Goal: Task Accomplishment & Management: Manage account settings

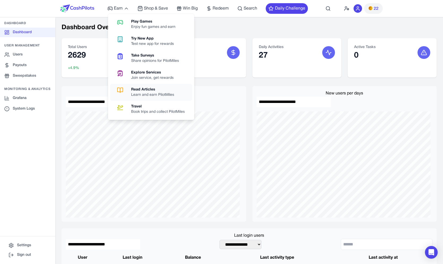
click at [150, 93] on div "Learn and earn PilotMiles" at bounding box center [154, 94] width 47 height 5
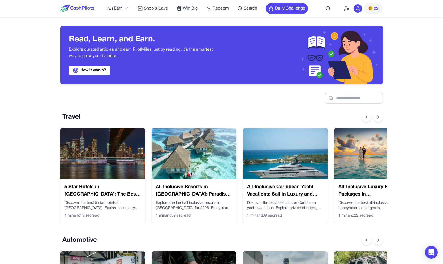
scroll to position [0, 4]
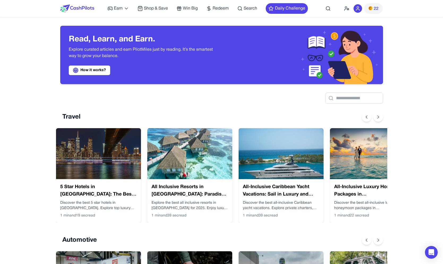
click at [219, 134] on img at bounding box center [189, 153] width 85 height 51
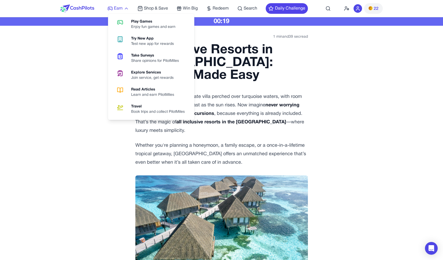
click at [127, 6] on icon at bounding box center [126, 8] width 5 height 5
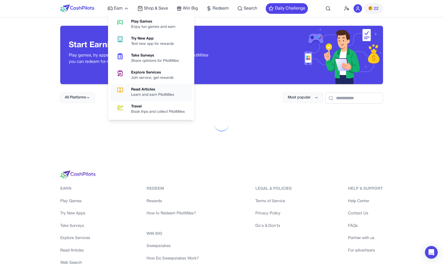
click at [147, 92] on div "Read Articles" at bounding box center [154, 89] width 47 height 5
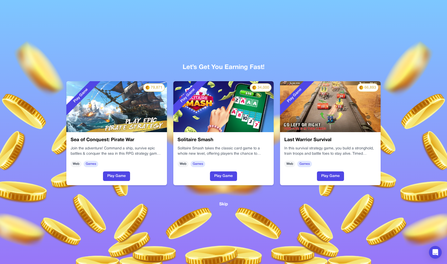
click at [226, 202] on button "Skip" at bounding box center [223, 204] width 9 height 7
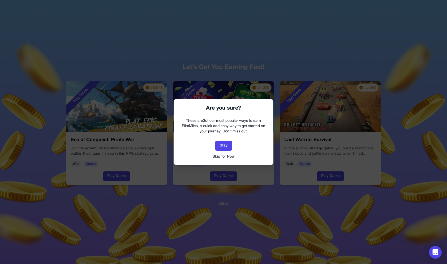
click at [227, 154] on div "Stay Skip for Now" at bounding box center [223, 150] width 89 height 19
click at [227, 157] on button "Skip for Now" at bounding box center [223, 156] width 89 height 5
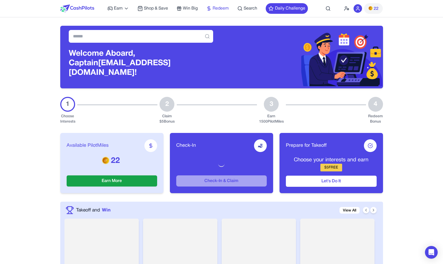
click at [218, 11] on span "Redeem" at bounding box center [221, 8] width 16 height 6
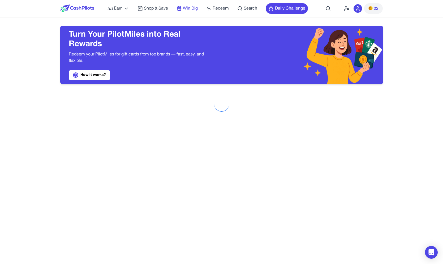
click at [189, 8] on span "Win Big" at bounding box center [190, 8] width 15 height 6
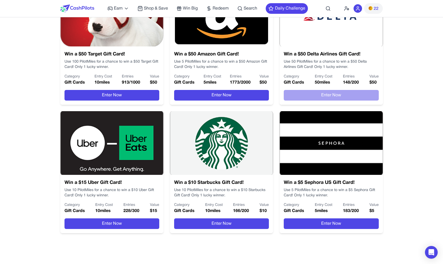
scroll to position [200, 0]
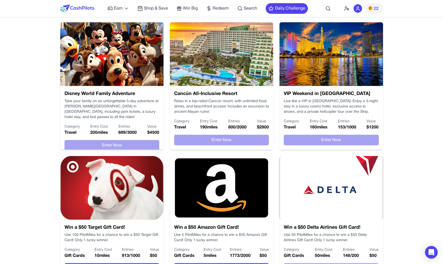
scroll to position [115, 0]
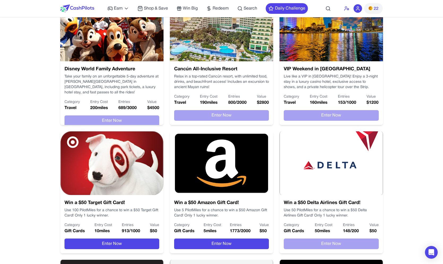
click at [348, 8] on icon at bounding box center [346, 8] width 5 height 5
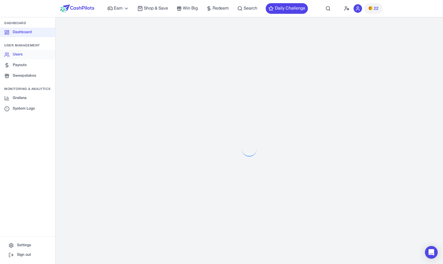
click at [43, 55] on link "Users" at bounding box center [27, 55] width 55 height 10
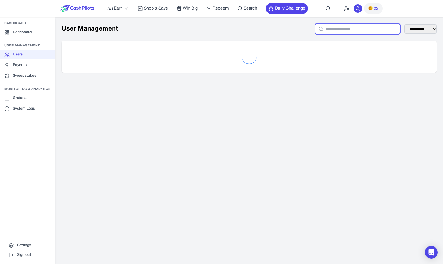
click at [323, 29] on input "text" at bounding box center [357, 28] width 85 height 11
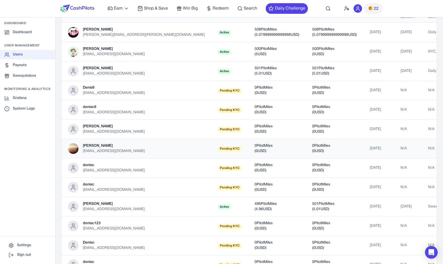
scroll to position [104, 0]
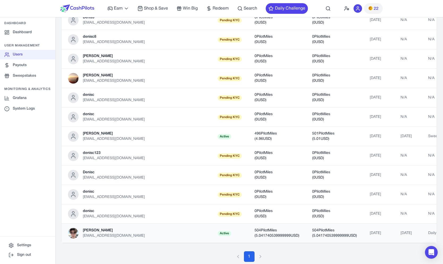
type input "*****"
click at [122, 235] on td "Denis denisc@ein-des-ein.com" at bounding box center [137, 233] width 150 height 19
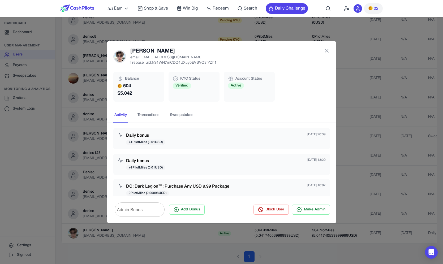
scroll to position [0, 0]
click at [153, 215] on input "Admin Bonus" at bounding box center [140, 209] width 50 height 15
type input "*****"
click at [208, 167] on div "Daily bonus + 1 PilotMiles ( 0.01 USD) Sep 18, 2025 13:20" at bounding box center [222, 165] width 208 height 13
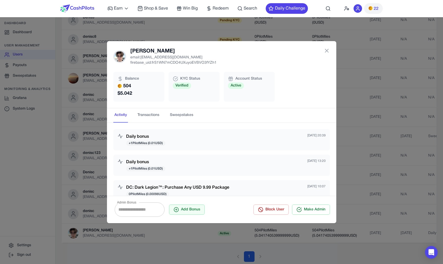
click at [202, 213] on button "Add Bonus" at bounding box center [187, 210] width 36 height 10
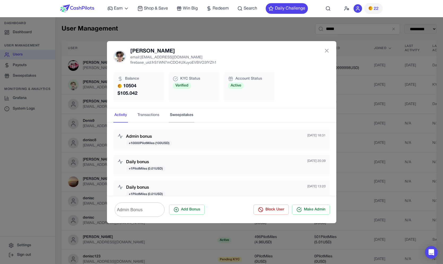
click at [183, 114] on button "Sweepstakes" at bounding box center [181, 115] width 25 height 14
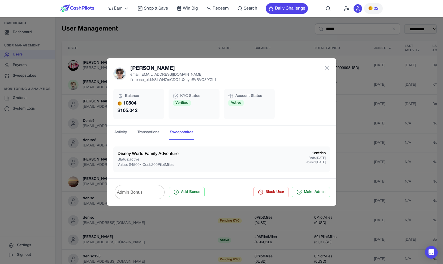
drag, startPoint x: 116, startPoint y: 152, endPoint x: 280, endPoint y: 172, distance: 166.1
click at [280, 172] on div "Disney World Family Adventure Status: active Value: $ 4500 • Cost: 200 PilotMil…" at bounding box center [221, 159] width 217 height 25
click at [110, 133] on nav "Activity Transactions Sweepstakes" at bounding box center [221, 133] width 229 height 14
click at [118, 133] on button "Activity" at bounding box center [120, 133] width 15 height 14
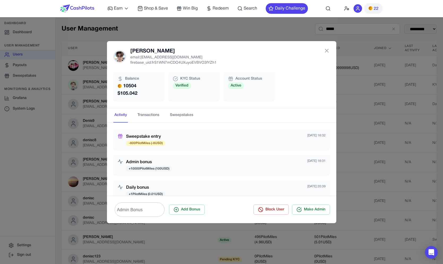
drag, startPoint x: 165, startPoint y: 143, endPoint x: 138, endPoint y: 135, distance: 28.6
click at [138, 135] on div "Sweepstake entry -800 PilotMiles ( -8 USD) Sep 25, 2025 16:32" at bounding box center [222, 140] width 208 height 13
click at [138, 135] on h3 "Sweepstake entry" at bounding box center [145, 137] width 39 height 6
drag, startPoint x: 139, startPoint y: 134, endPoint x: 146, endPoint y: 145, distance: 12.4
click at [146, 144] on div "Sweepstake entry -800 PilotMiles ( -8 USD)" at bounding box center [145, 140] width 39 height 13
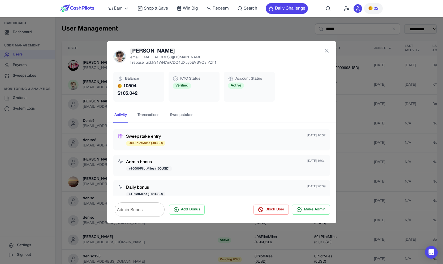
click at [226, 151] on div "Sweepstake entry -800 PilotMiles ( -8 USD) Sep 25, 2025 16:32 Admin bonus + 100…" at bounding box center [221, 254] width 217 height 251
click at [278, 148] on div "Sweepstake entry -800 PilotMiles ( -8 USD) Sep 25, 2025 16:32" at bounding box center [221, 139] width 217 height 21
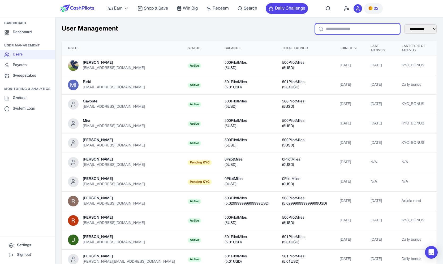
click at [358, 32] on input "text" at bounding box center [357, 28] width 85 height 11
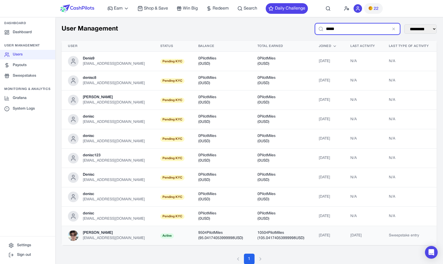
type input "*****"
click at [160, 238] on span "Active" at bounding box center [167, 235] width 14 height 5
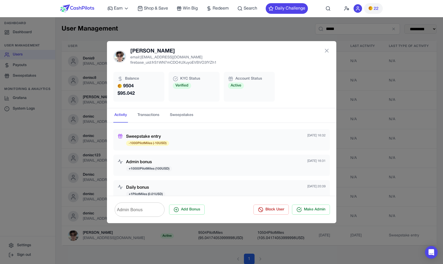
click at [195, 121] on nav "Activity Transactions Sweepstakes" at bounding box center [221, 115] width 229 height 14
click at [190, 117] on button "Sweepstakes" at bounding box center [181, 115] width 25 height 14
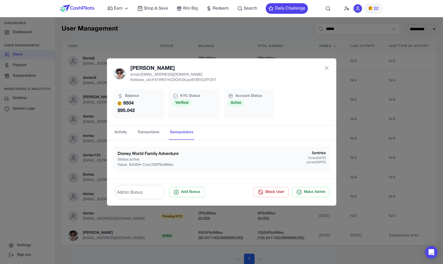
drag, startPoint x: 190, startPoint y: 165, endPoint x: 149, endPoint y: 156, distance: 42.1
click at [149, 156] on div "Disney World Family Adventure Status: active Value: $ 4500 • Cost: 200 PilotMil…" at bounding box center [222, 159] width 208 height 17
click at [149, 156] on h3 "Disney World Family Adventure" at bounding box center [148, 154] width 61 height 6
drag, startPoint x: 144, startPoint y: 167, endPoint x: 151, endPoint y: 168, distance: 7.2
click at [151, 168] on p "Value: $ 4500 • Cost: 200 PilotMiles" at bounding box center [148, 165] width 61 height 5
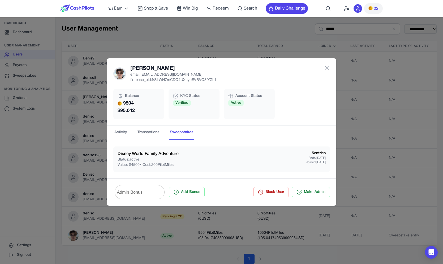
click at [151, 168] on p "Value: $ 4500 • Cost: 200 PilotMiles" at bounding box center [148, 165] width 61 height 5
drag, startPoint x: 315, startPoint y: 155, endPoint x: 314, endPoint y: 163, distance: 8.3
click at [314, 163] on div "5 entries Ends: Dec 25, 2025 Joined: Sep 25, 2025" at bounding box center [316, 159] width 20 height 17
click at [314, 163] on p "Joined: Sep 25, 2025" at bounding box center [316, 162] width 20 height 4
click at [165, 154] on h3 "Disney World Family Adventure" at bounding box center [148, 154] width 61 height 6
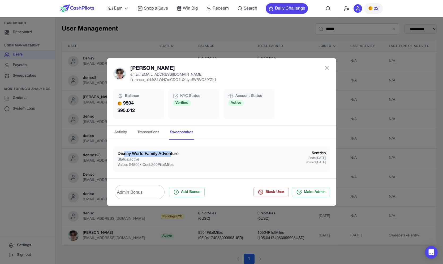
drag, startPoint x: 126, startPoint y: 153, endPoint x: 173, endPoint y: 153, distance: 47.5
click at [172, 153] on h3 "Disney World Family Adventure" at bounding box center [148, 154] width 61 height 6
click at [173, 153] on h3 "Disney World Family Adventure" at bounding box center [148, 154] width 61 height 6
click at [143, 131] on button "Transactions" at bounding box center [149, 133] width 24 height 14
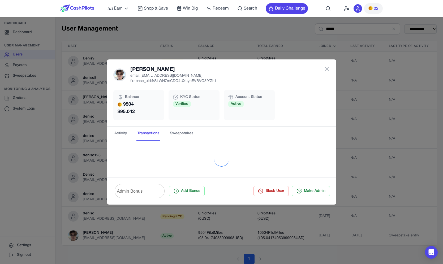
click at [110, 136] on nav "Activity Transactions Sweepstakes" at bounding box center [221, 134] width 229 height 14
click at [5, 140] on div "Denis email: denisc@ein-des-ein.com firebase_uid: frS1WN7mCDO4UXuyoEVBVO3fYZh1 …" at bounding box center [221, 132] width 443 height 264
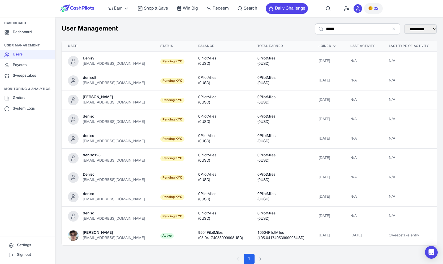
click at [36, 85] on nav "Dashboard Dashboard User Management Users Payouts Sweepstakes Monitoring & Anal…" at bounding box center [27, 128] width 55 height 215
click at [43, 78] on link "Sweepstakes" at bounding box center [27, 76] width 55 height 10
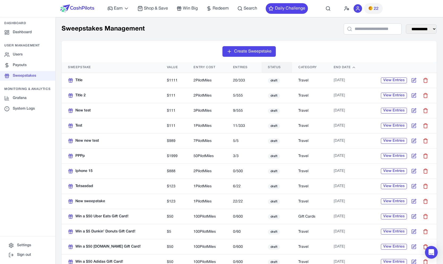
click at [267, 66] on th "Status" at bounding box center [277, 67] width 31 height 11
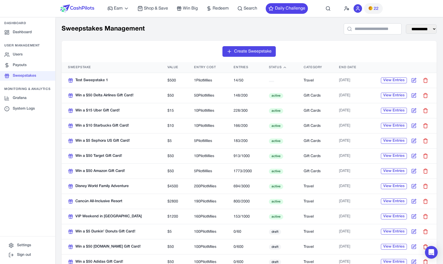
drag, startPoint x: 135, startPoint y: 217, endPoint x: 130, endPoint y: 203, distance: 14.9
click at [130, 203] on div "Cancún All-Inclusive Resort" at bounding box center [111, 201] width 87 height 5
click at [393, 185] on button "View Entries" at bounding box center [394, 187] width 26 height 6
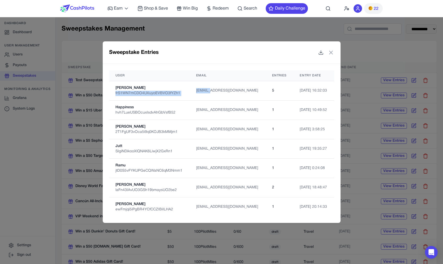
drag, startPoint x: 217, startPoint y: 90, endPoint x: 118, endPoint y: 89, distance: 98.8
click at [116, 89] on tr "Denis frS1WN7mCDO4UXuyoEVBVO3fYZh1 denisc@ein-des-ein.com 5 25/09/2025, 16:32:03" at bounding box center [221, 90] width 225 height 19
click at [118, 91] on div "frS1WN7mCDO4UXuyoEVBVO3fYZh1" at bounding box center [150, 93] width 68 height 5
drag, startPoint x: 121, startPoint y: 87, endPoint x: 122, endPoint y: 90, distance: 3.2
click at [122, 90] on td "Denis frS1WN7mCDO4UXuyoEVBVO3fYZh1" at bounding box center [149, 90] width 81 height 19
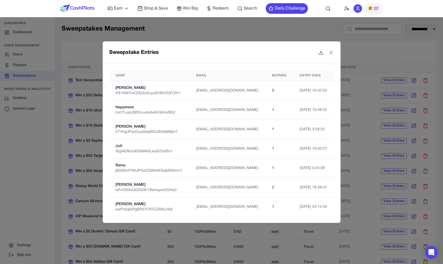
click at [133, 91] on div "frS1WN7mCDO4UXuyoEVBVO3fYZh1" at bounding box center [150, 93] width 68 height 5
drag, startPoint x: 162, startPoint y: 92, endPoint x: 205, endPoint y: 91, distance: 43.0
click at [205, 91] on tr "Denis frS1WN7mCDO4UXuyoEVBVO3fYZh1 denisc@ein-des-ein.com 5 25/09/2025, 16:32:03" at bounding box center [221, 90] width 225 height 19
click at [205, 91] on td "denisc@ein-des-ein.com" at bounding box center [228, 90] width 76 height 19
click at [333, 51] on icon at bounding box center [331, 52] width 6 height 6
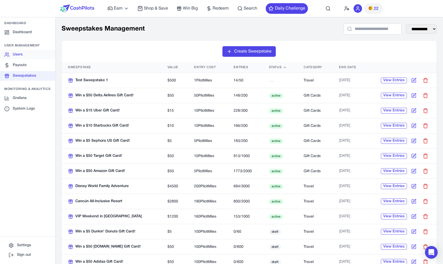
click at [37, 52] on link "Users" at bounding box center [27, 55] width 55 height 10
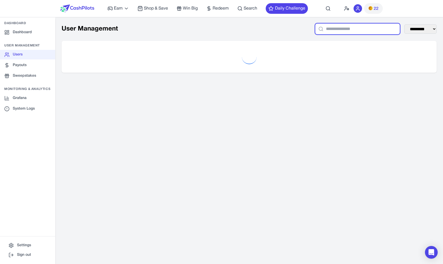
click at [345, 30] on input "text" at bounding box center [357, 28] width 85 height 11
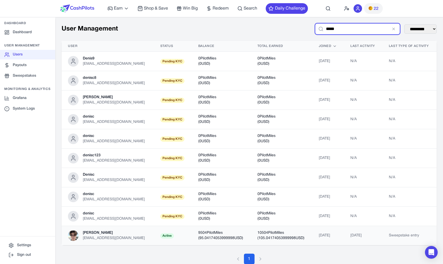
type input "*****"
click at [117, 238] on div "denisc@ein-des-ein.com" at bounding box center [114, 238] width 62 height 5
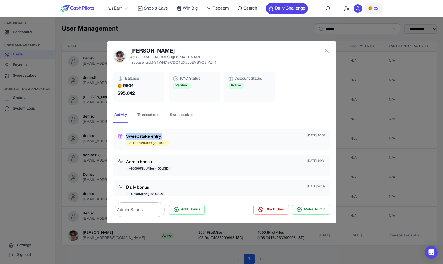
drag, startPoint x: 163, startPoint y: 141, endPoint x: 144, endPoint y: 133, distance: 21.1
click at [144, 133] on div "Sweepstake entry -1000 PilotMiles ( -10 USD) Sep 25, 2025 16:32" at bounding box center [221, 139] width 217 height 21
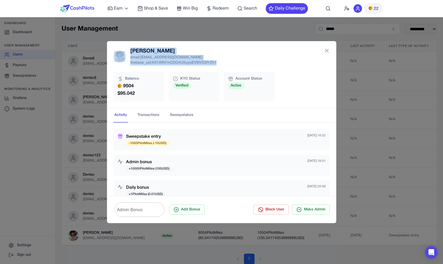
drag, startPoint x: 231, startPoint y: 170, endPoint x: 216, endPoint y: 67, distance: 103.8
click at [216, 123] on div "Sweepstake entry -1000 PilotMiles ( -10 USD) Sep 25, 2025 16:32 Admin bonus + 1…" at bounding box center [221, 159] width 229 height 73
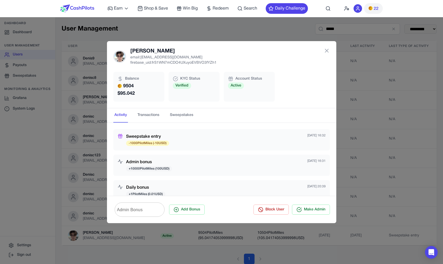
click at [216, 67] on div "Denis email: denisc@ein-des-ein.com firebase_uid: frS1WN7mCDO4UXuyoEVBVO3fYZh1 …" at bounding box center [221, 74] width 229 height 67
drag, startPoint x: 216, startPoint y: 67, endPoint x: 216, endPoint y: 73, distance: 5.8
click at [216, 73] on div "Denis email: denisc@ein-des-ein.com firebase_uid: frS1WN7mCDO4UXuyoEVBVO3fYZh1 …" at bounding box center [221, 74] width 229 height 67
click at [244, 67] on div "Denis email: denisc@ein-des-ein.com firebase_uid: frS1WN7mCDO4UXuyoEVBVO3fYZh1 …" at bounding box center [221, 74] width 229 height 67
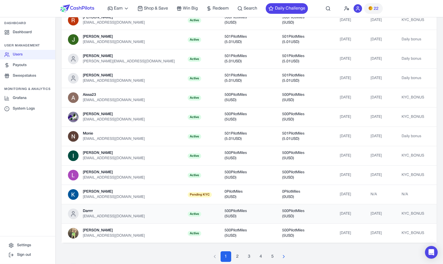
scroll to position [17, 0]
click at [110, 252] on div "1 2 3 4 5" at bounding box center [249, 257] width 375 height 11
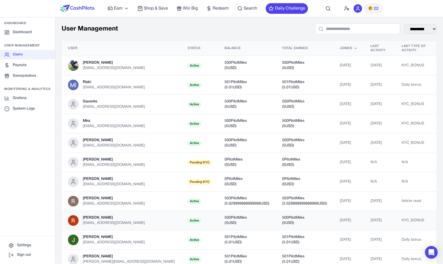
scroll to position [0, 0]
click at [218, 59] on td "500 PilotMiles ( 5 USD)" at bounding box center [247, 65] width 58 height 19
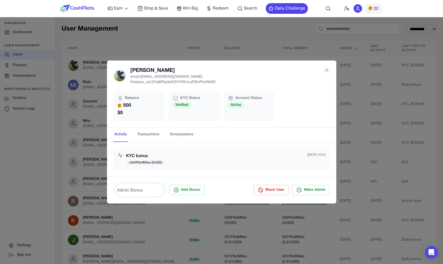
click at [214, 46] on div "Sarah Short email: freeinrecovery90@gmail.com firebase_uid: Z4qMOpdzlAZXYKKJcaD…" at bounding box center [221, 132] width 443 height 264
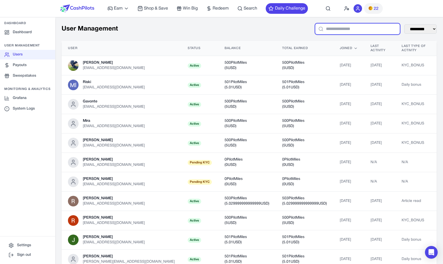
click at [368, 32] on input "text" at bounding box center [357, 28] width 85 height 11
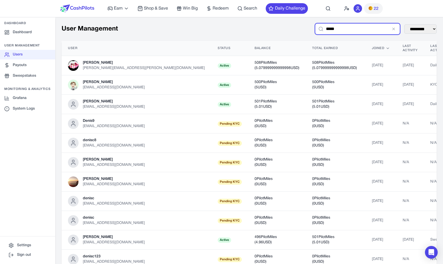
scroll to position [104, 0]
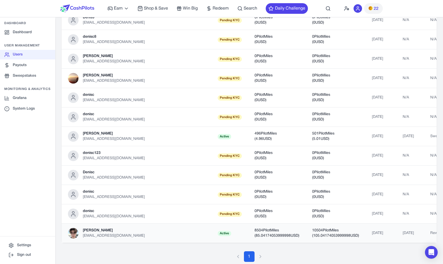
type input "*****"
click at [211, 231] on td "Active" at bounding box center [229, 233] width 37 height 19
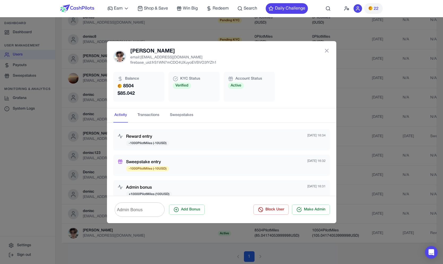
click at [138, 118] on button "Transactions" at bounding box center [149, 115] width 24 height 14
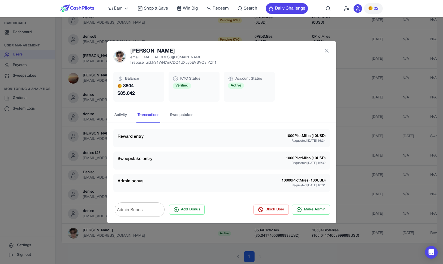
click at [129, 118] on nav "Activity Transactions Sweepstakes" at bounding box center [221, 115] width 229 height 14
click at [124, 119] on button "Activity" at bounding box center [120, 115] width 15 height 14
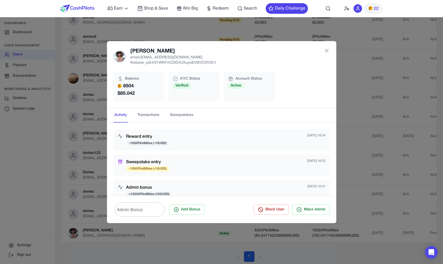
drag, startPoint x: 188, startPoint y: 103, endPoint x: 182, endPoint y: 73, distance: 30.4
click at [182, 73] on div "Denis email: denisc@ein-des-ein.com firebase_uid: frS1WN7mCDO4UXuyoEVBVO3fYZh1 …" at bounding box center [221, 132] width 229 height 182
drag, startPoint x: 184, startPoint y: 78, endPoint x: 184, endPoint y: 87, distance: 9.9
click at [184, 87] on div "KYC Status Verified" at bounding box center [194, 87] width 51 height 30
click at [184, 87] on span "Verified" at bounding box center [182, 86] width 18 height 6
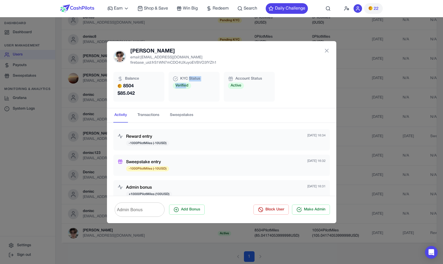
drag, startPoint x: 186, startPoint y: 86, endPoint x: 190, endPoint y: 78, distance: 9.4
click at [190, 78] on div "KYC Status Verified" at bounding box center [194, 87] width 51 height 30
click at [190, 78] on span "KYC Status" at bounding box center [190, 78] width 20 height 5
click at [141, 214] on input "Admin Bonus" at bounding box center [140, 209] width 50 height 15
click at [243, 163] on div "Sweepstake entry -1000 PilotMiles ( -10 USD) Sep 25, 2025 16:32" at bounding box center [222, 165] width 208 height 13
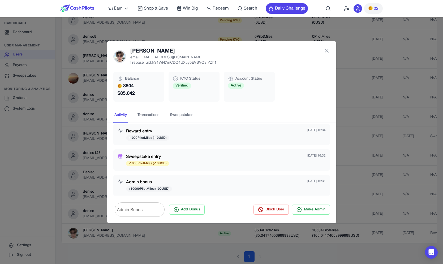
scroll to position [20, 0]
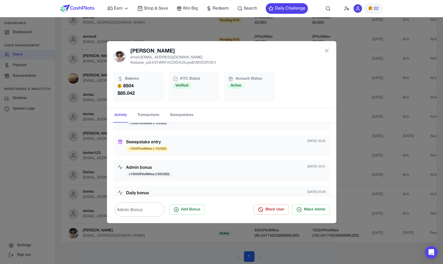
drag, startPoint x: 175, startPoint y: 177, endPoint x: 135, endPoint y: 155, distance: 44.6
click at [135, 155] on div "Reward entry -1000 PilotMiles ( -10 USD) Sep 25, 2025 16:34 Sweepstake entry -1…" at bounding box center [221, 247] width 217 height 276
click at [216, 165] on div "Admin bonus + 10000 PilotMiles ( 100 USD) Sep 25, 2025 16:31" at bounding box center [222, 171] width 208 height 13
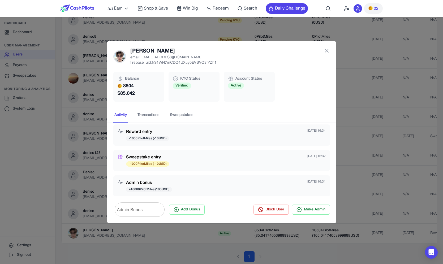
scroll to position [0, 0]
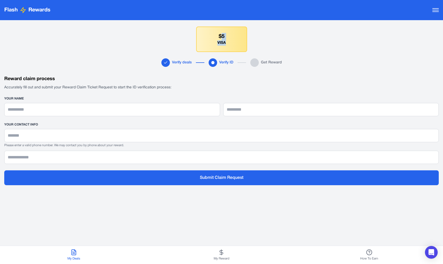
click at [225, 47] on div "$5 VISA" at bounding box center [221, 39] width 51 height 25
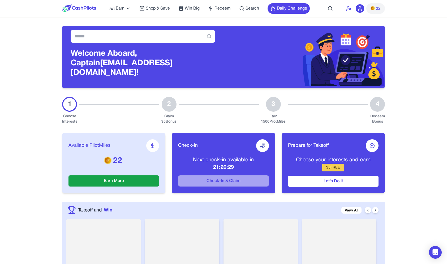
click at [350, 9] on icon at bounding box center [350, 9] width 0 height 0
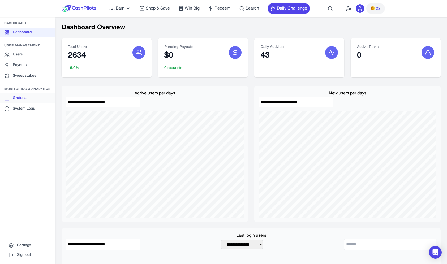
click at [20, 95] on link "Grafana" at bounding box center [27, 98] width 55 height 10
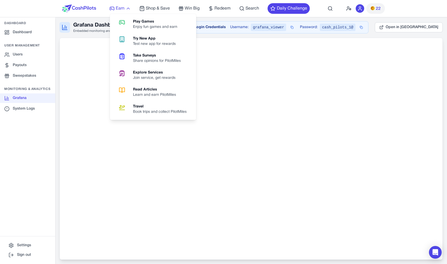
click at [120, 9] on span "Earn" at bounding box center [120, 8] width 9 height 6
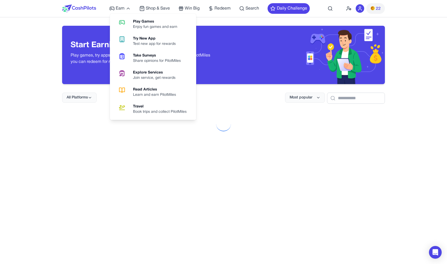
click at [87, 8] on img at bounding box center [79, 9] width 34 height 8
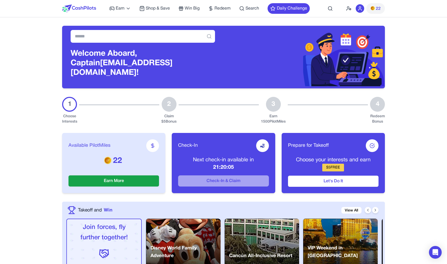
drag, startPoint x: 220, startPoint y: 136, endPoint x: 291, endPoint y: 186, distance: 86.5
click at [291, 186] on div "Available PilotMiles 22 Earn More Check-In Next check-in available in 21:20:05 …" at bounding box center [223, 163] width 323 height 77
click at [288, 192] on div "Available PilotMiles 22 Earn More Check-In Next check-in available in 21:20:04 …" at bounding box center [223, 163] width 323 height 77
drag, startPoint x: 313, startPoint y: 197, endPoint x: 98, endPoint y: 133, distance: 224.2
click at [98, 133] on div "Available PilotMiles 22 Earn More Check-In Next check-in available in 21:20:01 …" at bounding box center [223, 163] width 323 height 77
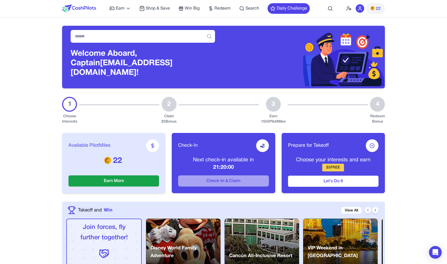
click at [98, 133] on div "Available PilotMiles 22 Earn More" at bounding box center [113, 163] width 103 height 60
drag, startPoint x: 98, startPoint y: 133, endPoint x: 301, endPoint y: 191, distance: 211.0
click at [301, 191] on div "Available PilotMiles 22 Earn More Check-In Next check-in available in 21:19:58 …" at bounding box center [223, 163] width 323 height 77
click at [340, 197] on div "Available PilotMiles 22 Earn More Check-In Next check-in available in 21:19:56 …" at bounding box center [223, 163] width 323 height 77
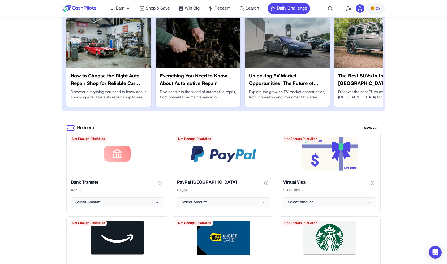
scroll to position [893, 0]
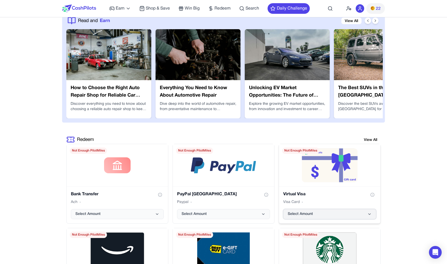
click at [335, 209] on button "Select Amount" at bounding box center [329, 214] width 93 height 10
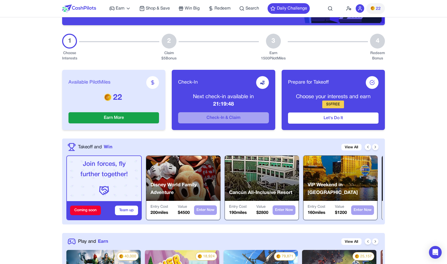
scroll to position [0, 0]
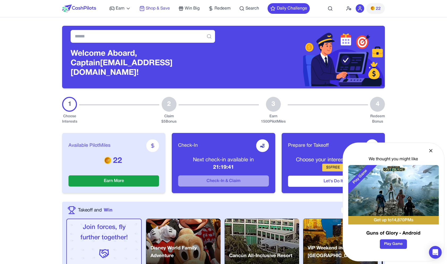
click at [154, 9] on span "Shop & Save" at bounding box center [158, 8] width 24 height 6
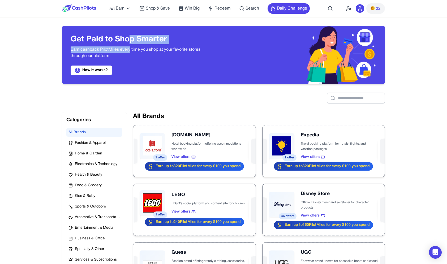
drag, startPoint x: 130, startPoint y: 42, endPoint x: 130, endPoint y: 49, distance: 6.4
click at [130, 49] on div "Get Paid to Shop Smarter Earn cashback PilotMiles every time you shop at your f…" at bounding box center [143, 55] width 144 height 40
click at [131, 45] on div "Get Paid to Shop Smarter Earn cashback PilotMiles every time you shop at your f…" at bounding box center [143, 55] width 144 height 40
click at [348, 92] on div at bounding box center [223, 94] width 323 height 20
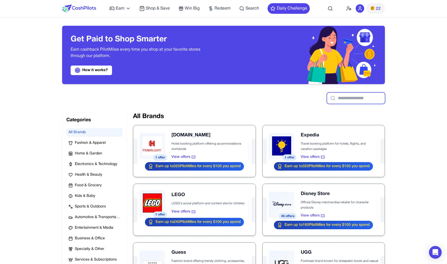
drag, startPoint x: 356, startPoint y: 99, endPoint x: 356, endPoint y: 94, distance: 5.6
click at [356, 99] on input "text" at bounding box center [356, 98] width 58 height 11
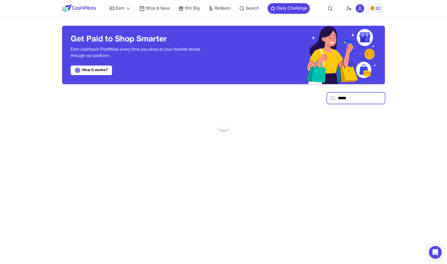
type input "*****"
